Goal: Transaction & Acquisition: Purchase product/service

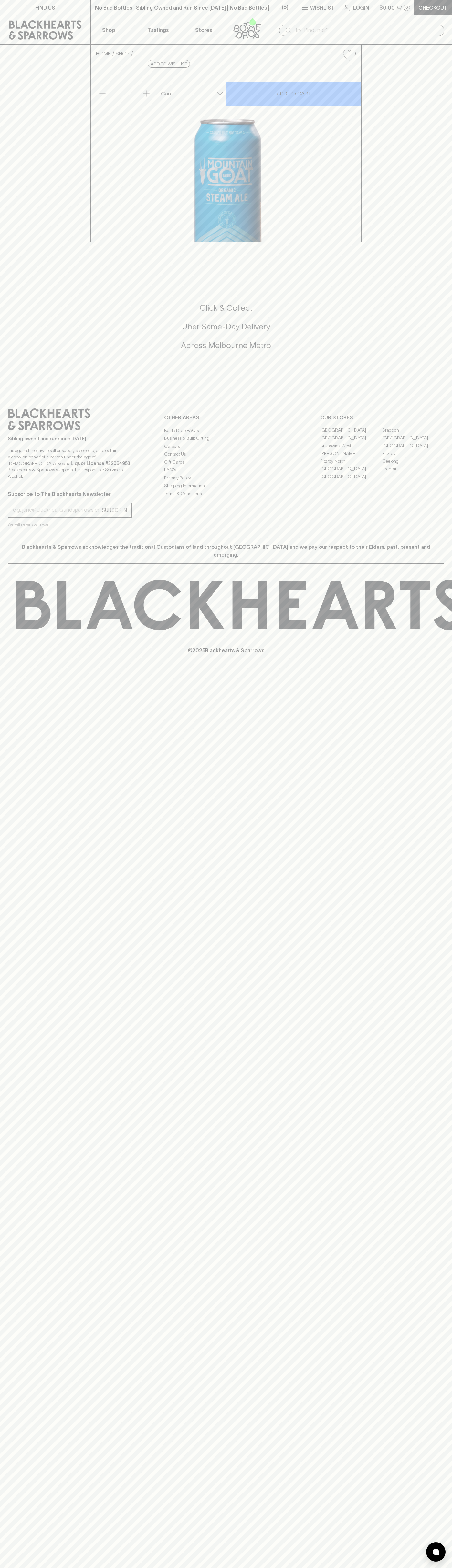
click at [91, 15] on div "| No Bad Bottles | Sibling Owned and Run Since [DATE] | No Bad Bottles | Siblin…" at bounding box center [180, 7] width 181 height 15
click at [440, 1203] on div "FIND US | No Bad Bottles | Sibling Owned and Run Since [DATE] | No Bad Bottles …" at bounding box center [226, 784] width 452 height 1568
click at [89, 1567] on html "FIND US | No Bad Bottles | Sibling Owned and Run Since [DATE] | No Bad Bottles …" at bounding box center [226, 784] width 452 height 1568
click at [21, 242] on div "HOME SHOP Mountain Goat Organic Steam Ale $5.50 Add to wishlist 10% discount wh…" at bounding box center [226, 143] width 452 height 198
